Goal: Find specific page/section: Find specific page/section

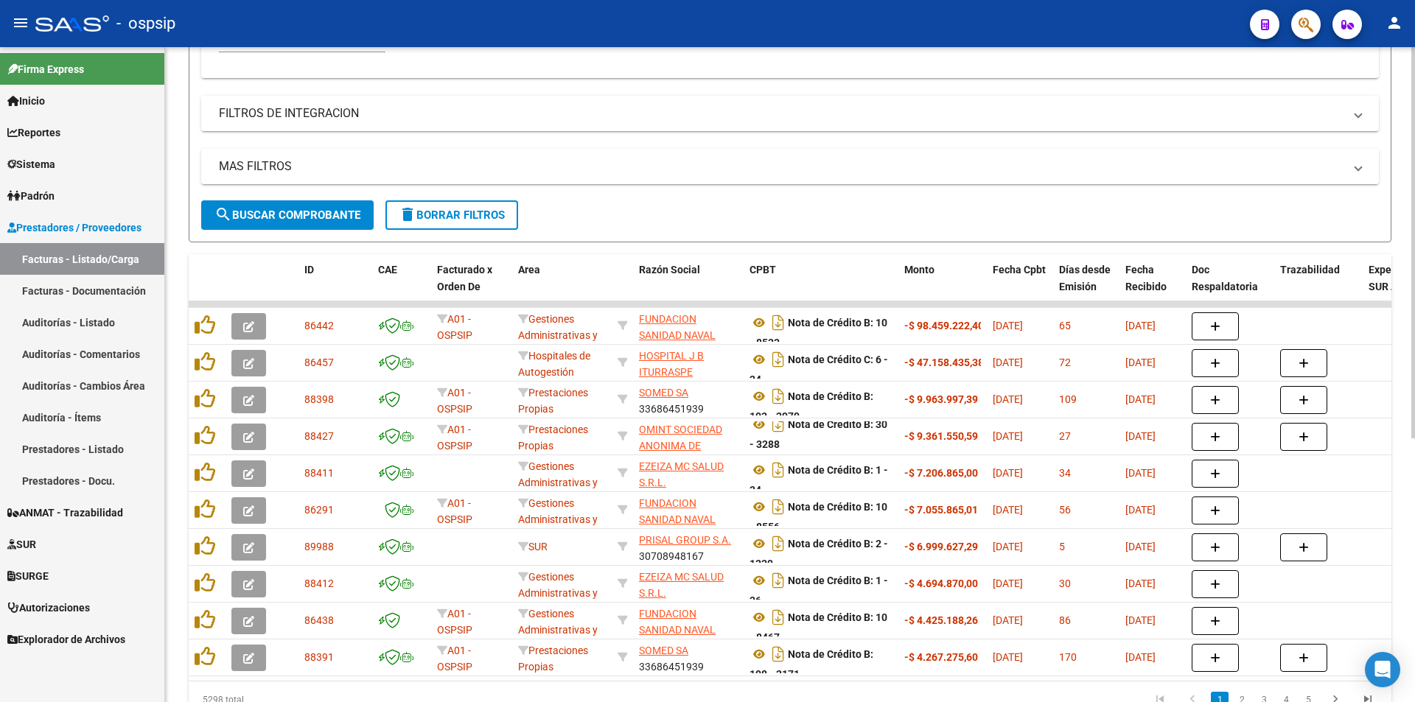
scroll to position [368, 0]
click at [121, 302] on link "Facturas - Documentación" at bounding box center [82, 291] width 164 height 32
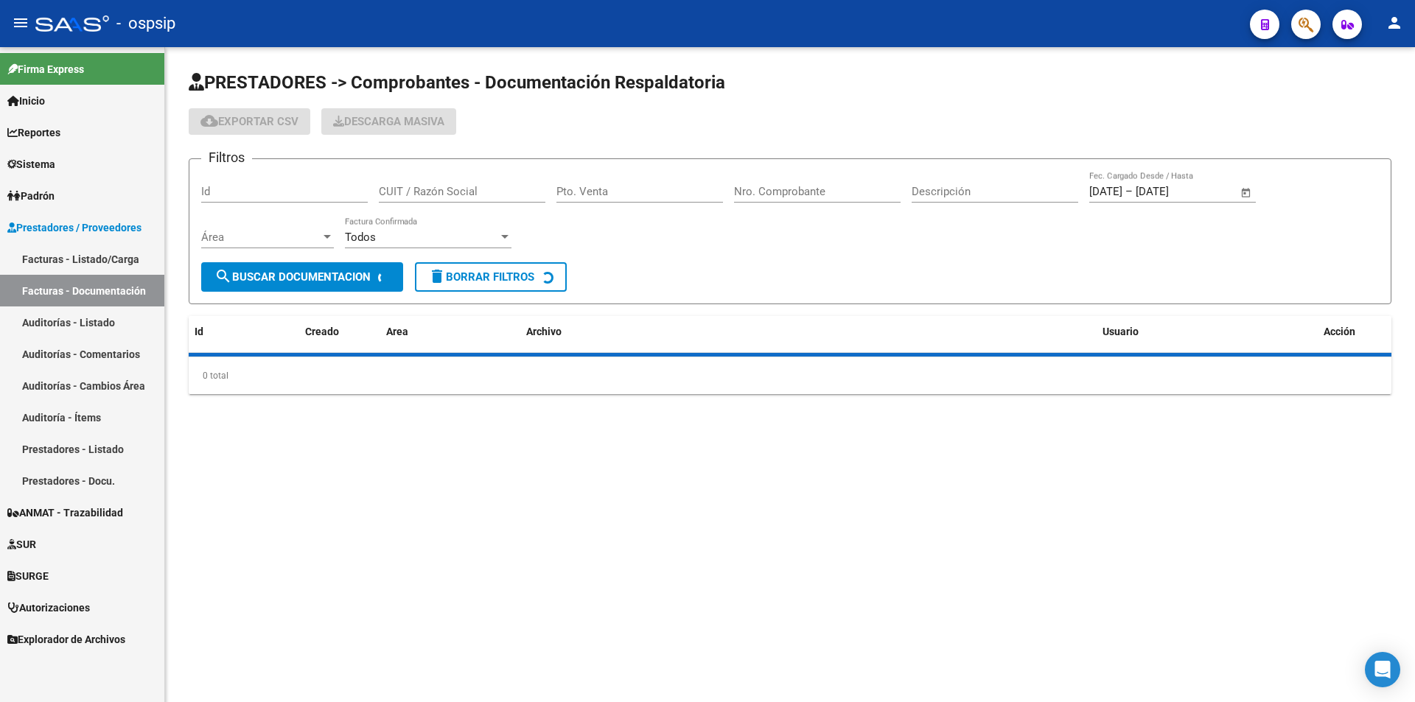
click at [125, 270] on link "Facturas - Listado/Carga" at bounding box center [82, 259] width 164 height 32
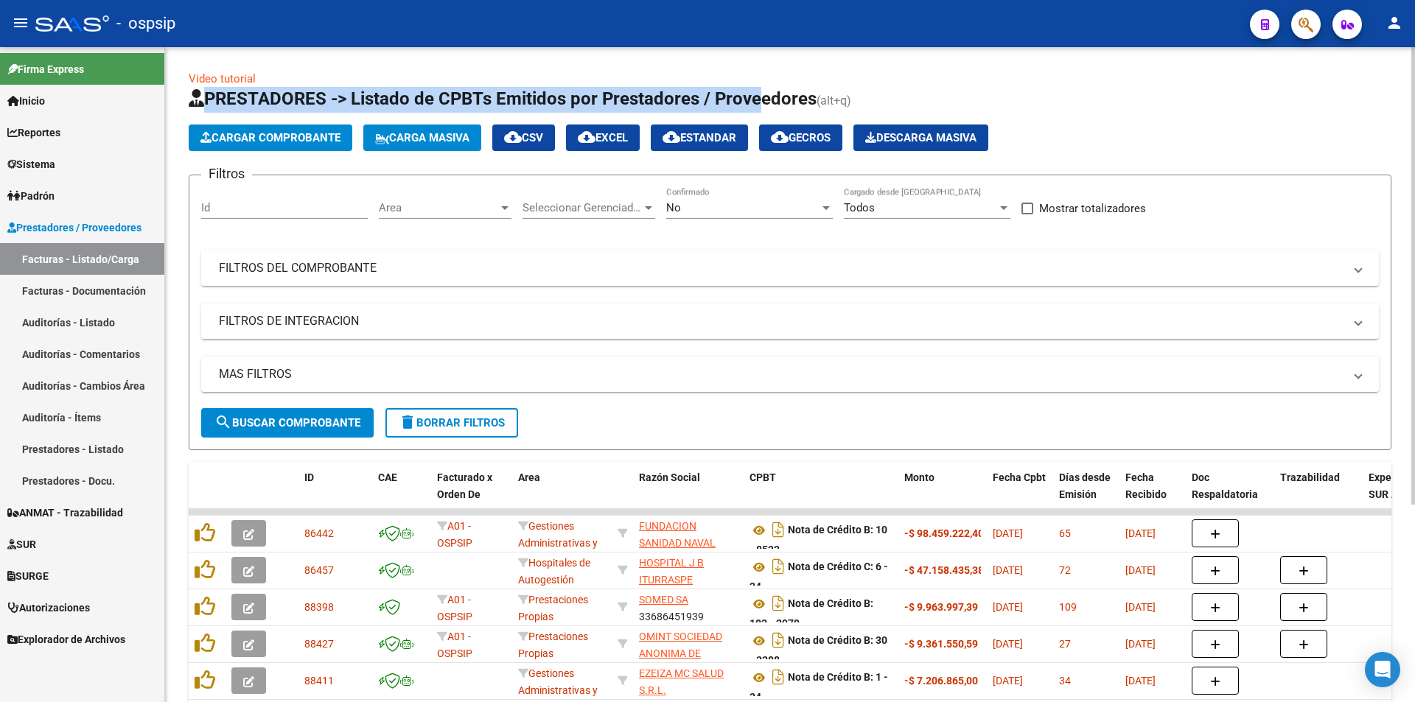
drag, startPoint x: 732, startPoint y: 60, endPoint x: 755, endPoint y: 111, distance: 56.4
click at [755, 111] on div "Video tutorial PRESTADORES -> Listado de CPBTs Emitidos por Prestadores / Prove…" at bounding box center [790, 510] width 1250 height 926
click at [755, 111] on h1 "PRESTADORES -> Listado de CPBTs Emitidos por Prestadores / Proveedores (alt+q)" at bounding box center [790, 100] width 1202 height 26
drag, startPoint x: 749, startPoint y: 88, endPoint x: 715, endPoint y: 57, distance: 45.4
click at [715, 57] on div "Video tutorial PRESTADORES -> Listado de CPBTs Emitidos por Prestadores / Prove…" at bounding box center [790, 510] width 1250 height 926
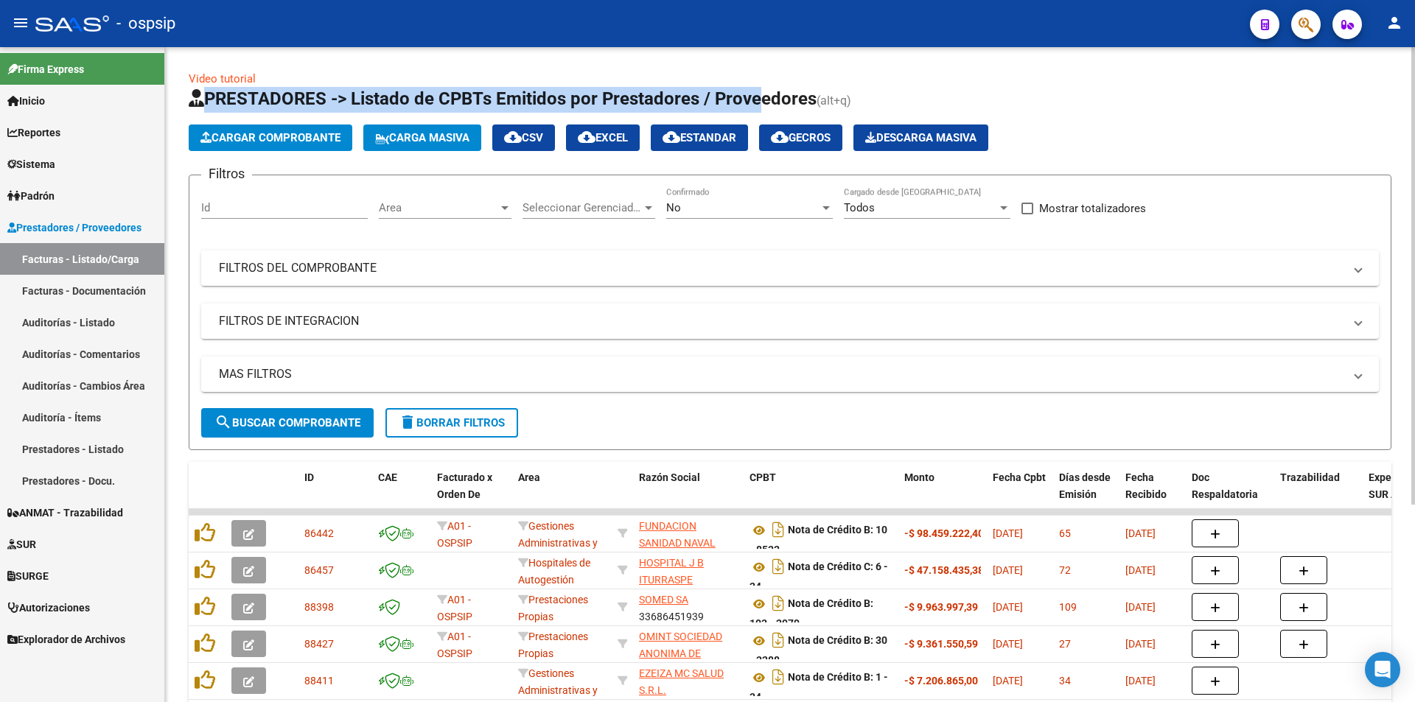
click at [715, 57] on div "Video tutorial PRESTADORES -> Listado de CPBTs Emitidos por Prestadores / Prove…" at bounding box center [790, 510] width 1250 height 926
drag, startPoint x: 687, startPoint y: 93, endPoint x: 690, endPoint y: 108, distance: 15.0
click at [690, 108] on div "Video tutorial PRESTADORES -> Listado de CPBTs Emitidos por Prestadores / Prove…" at bounding box center [790, 510] width 1250 height 926
click at [690, 108] on span "PRESTADORES -> Listado de CPBTs Emitidos por Prestadores / Proveedores" at bounding box center [503, 98] width 628 height 21
